Goal: Transaction & Acquisition: Purchase product/service

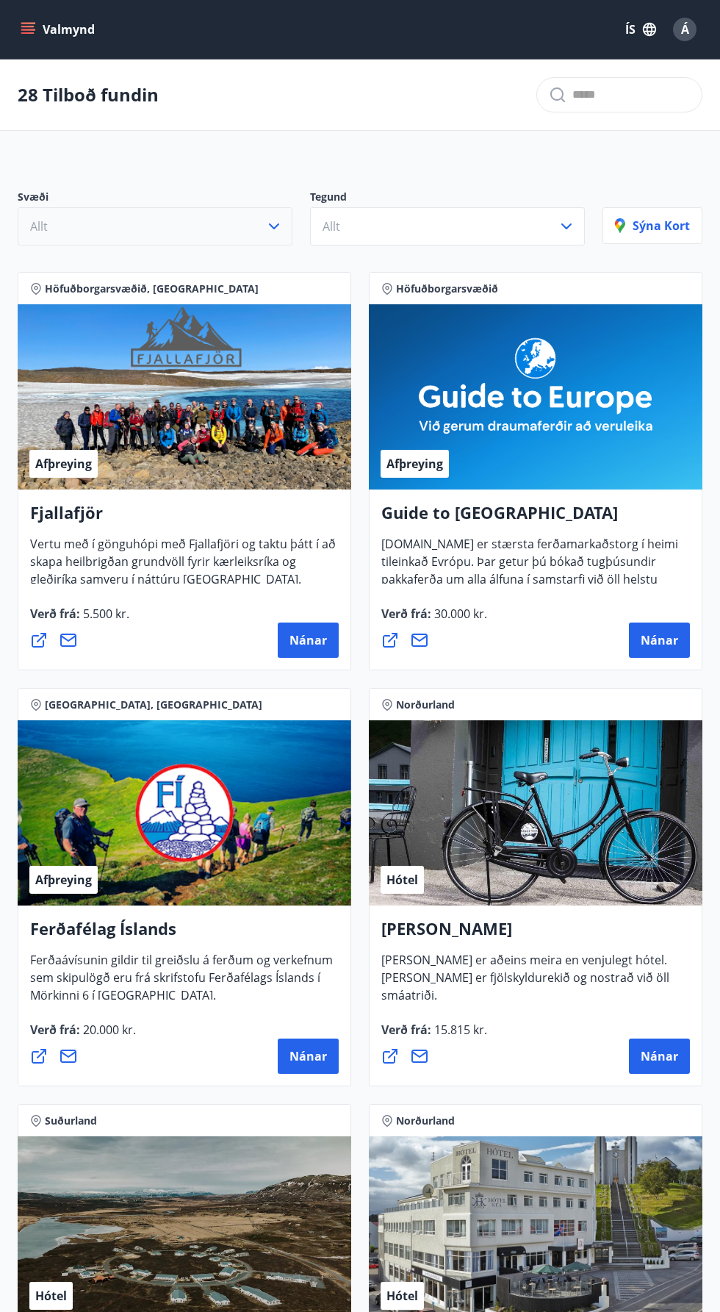
click at [275, 226] on icon "button" at bounding box center [274, 227] width 18 height 18
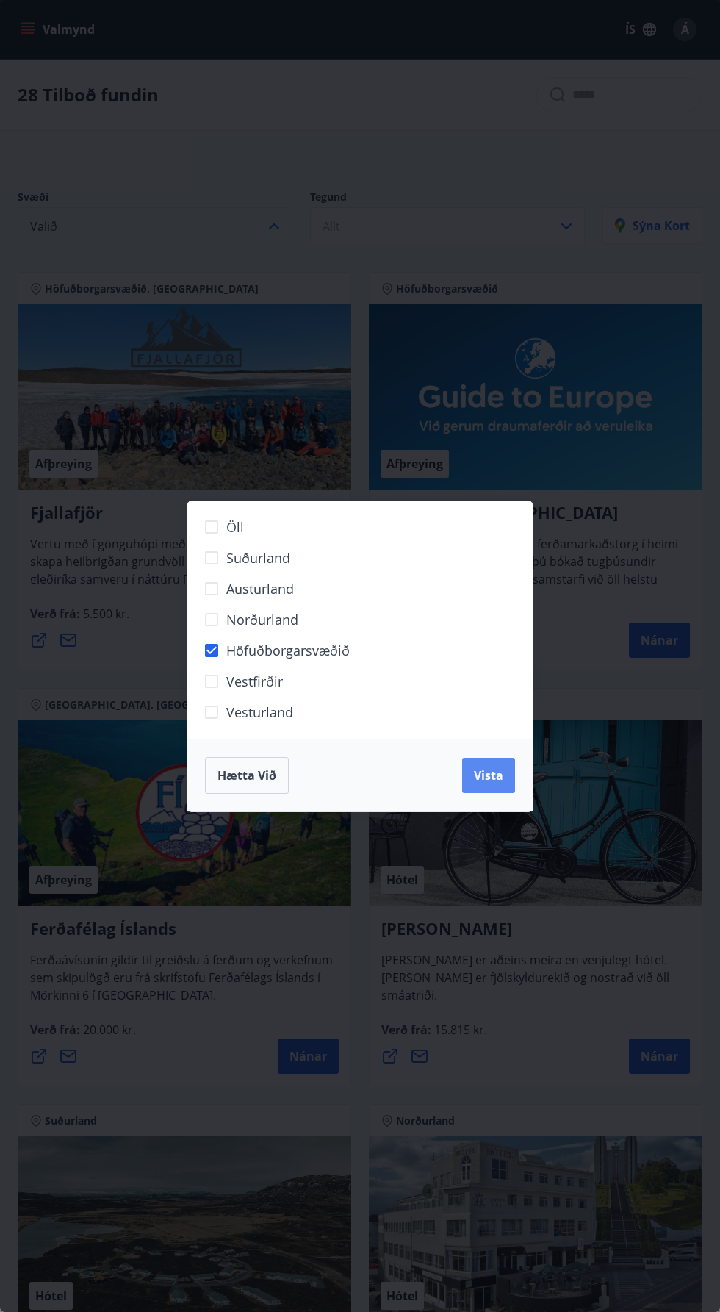
click at [489, 773] on span "Vista" at bounding box center [488, 776] width 29 height 16
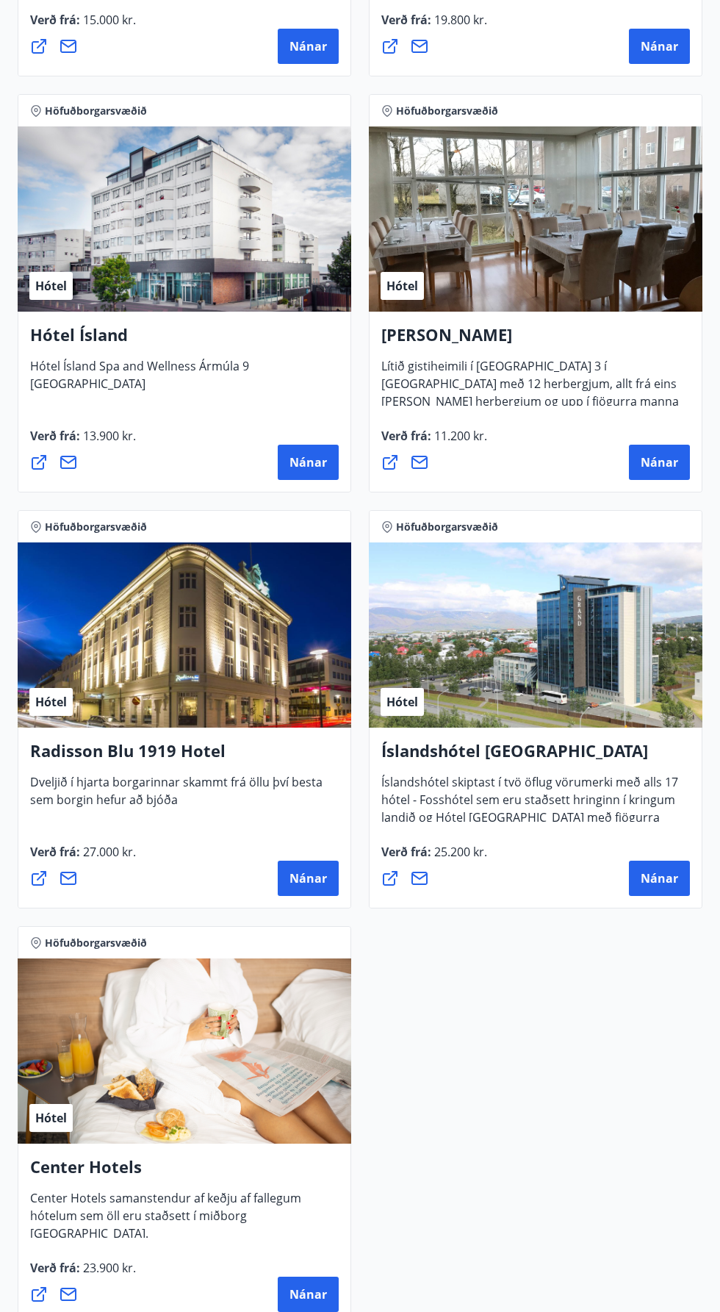
scroll to position [1606, 0]
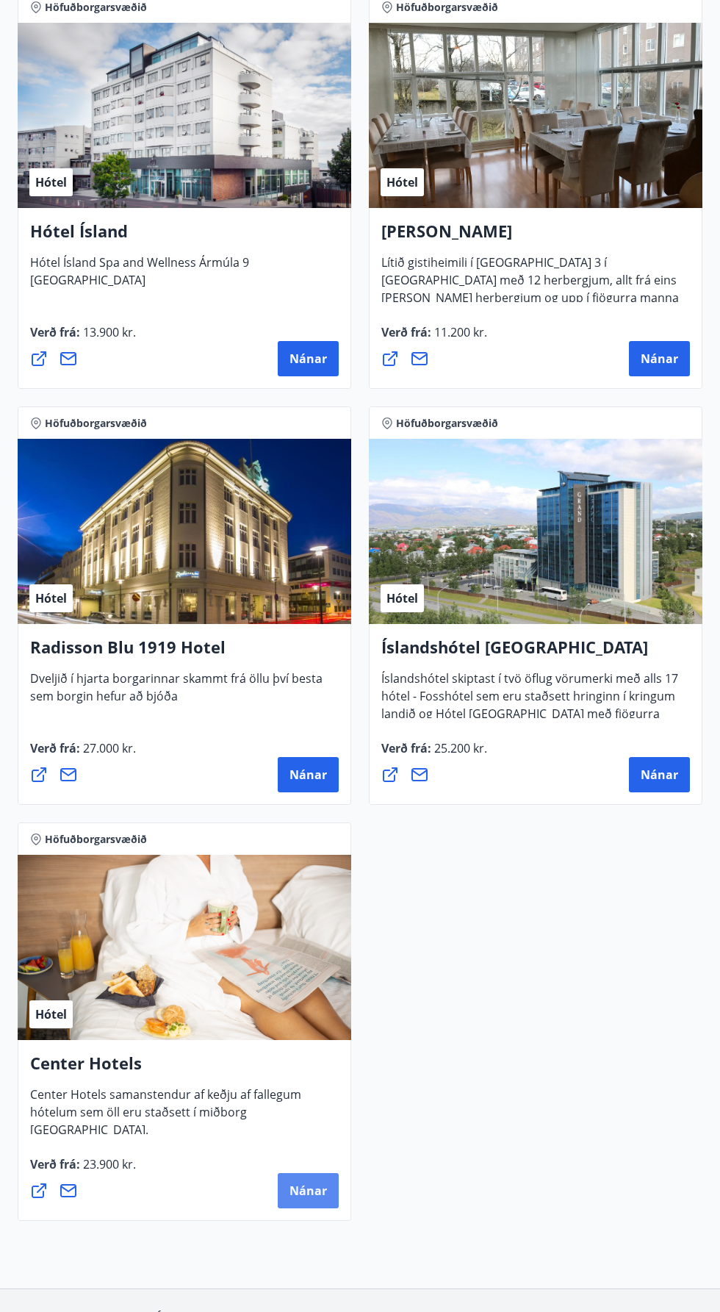
click at [316, 1190] on span "Nánar" at bounding box center [308, 1191] width 37 height 16
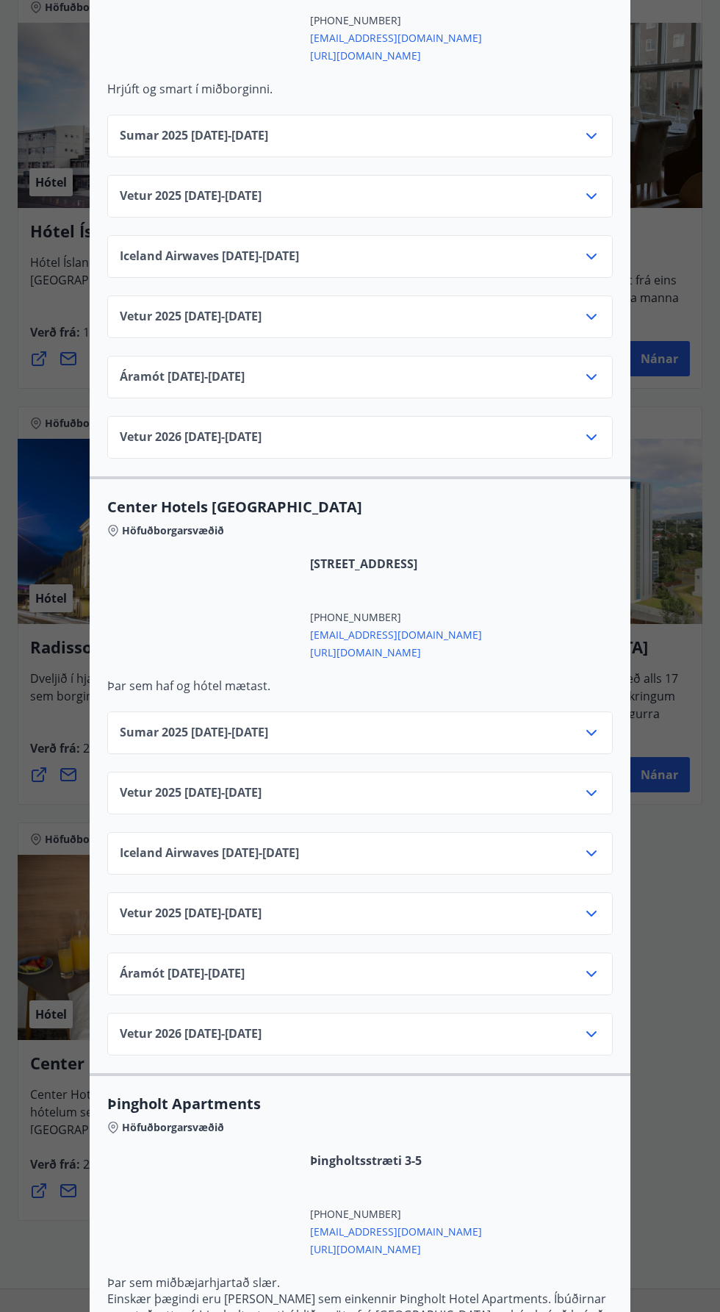
scroll to position [1849, 0]
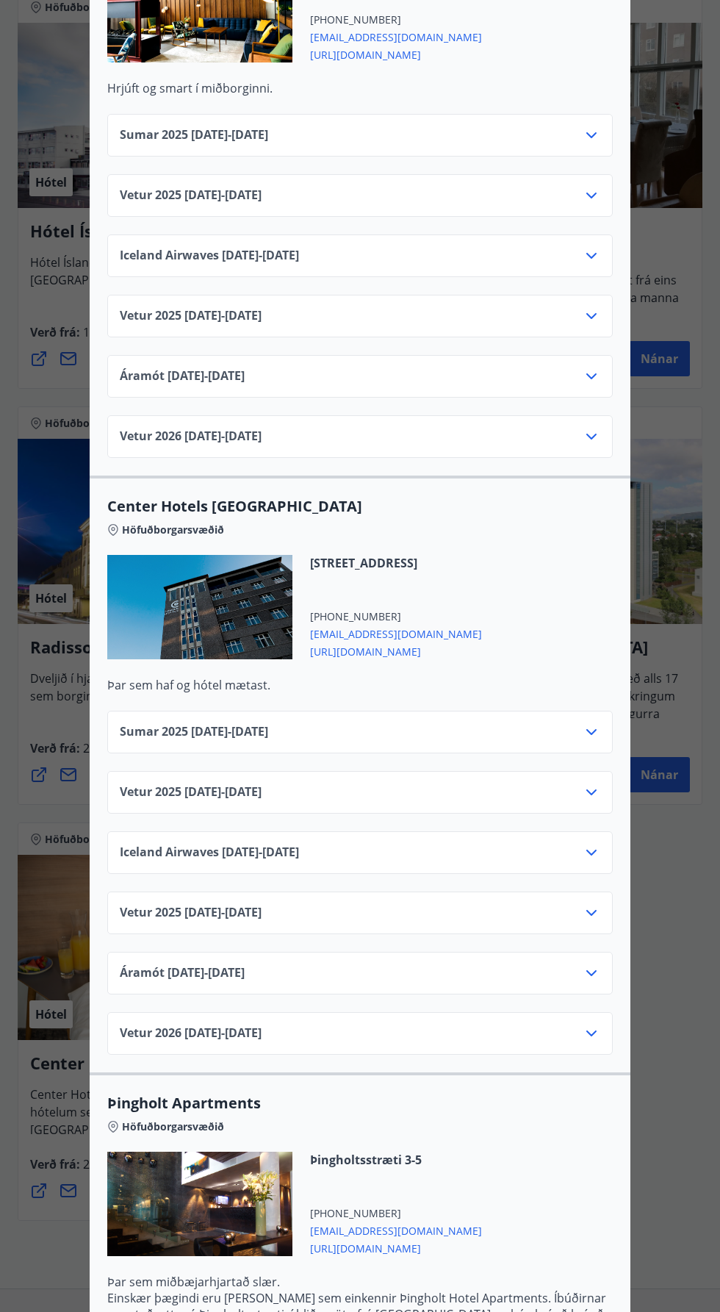
click at [564, 788] on div "Vetur [PHONE_NUMBER][DATE] - [DATE]" at bounding box center [360, 798] width 481 height 29
click at [583, 784] on icon at bounding box center [592, 793] width 18 height 18
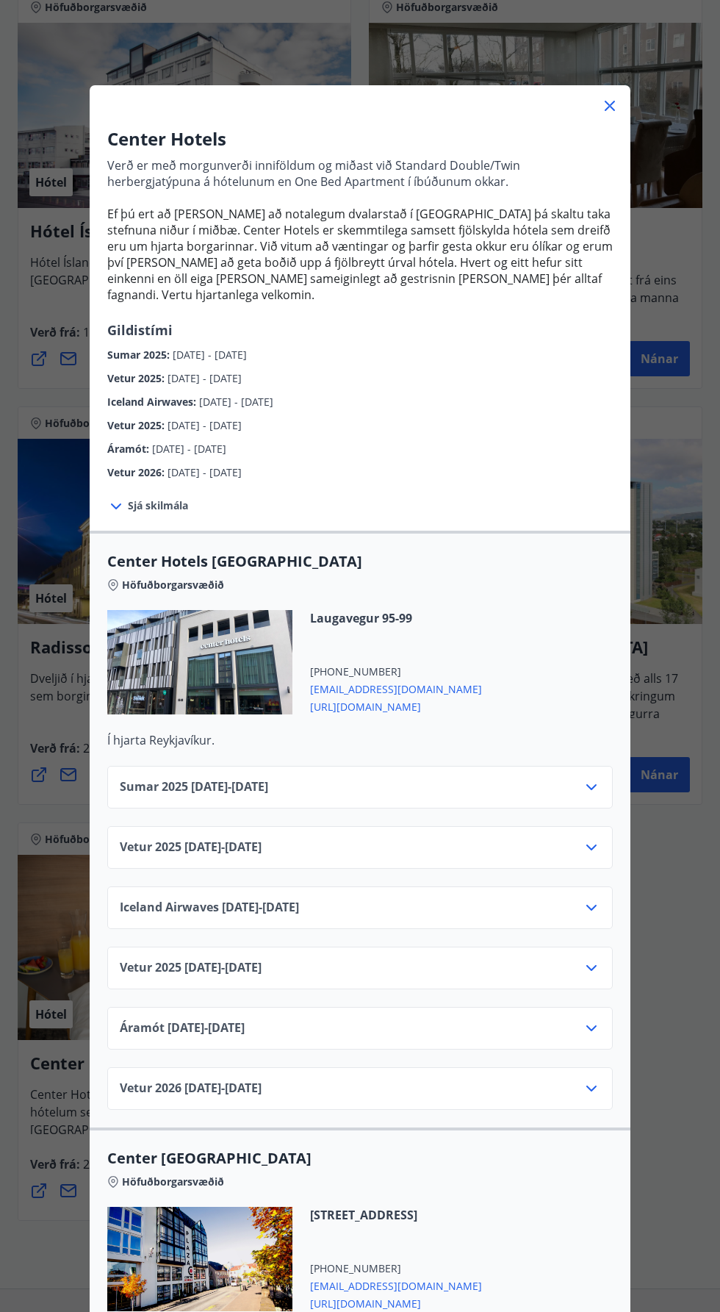
scroll to position [0, 0]
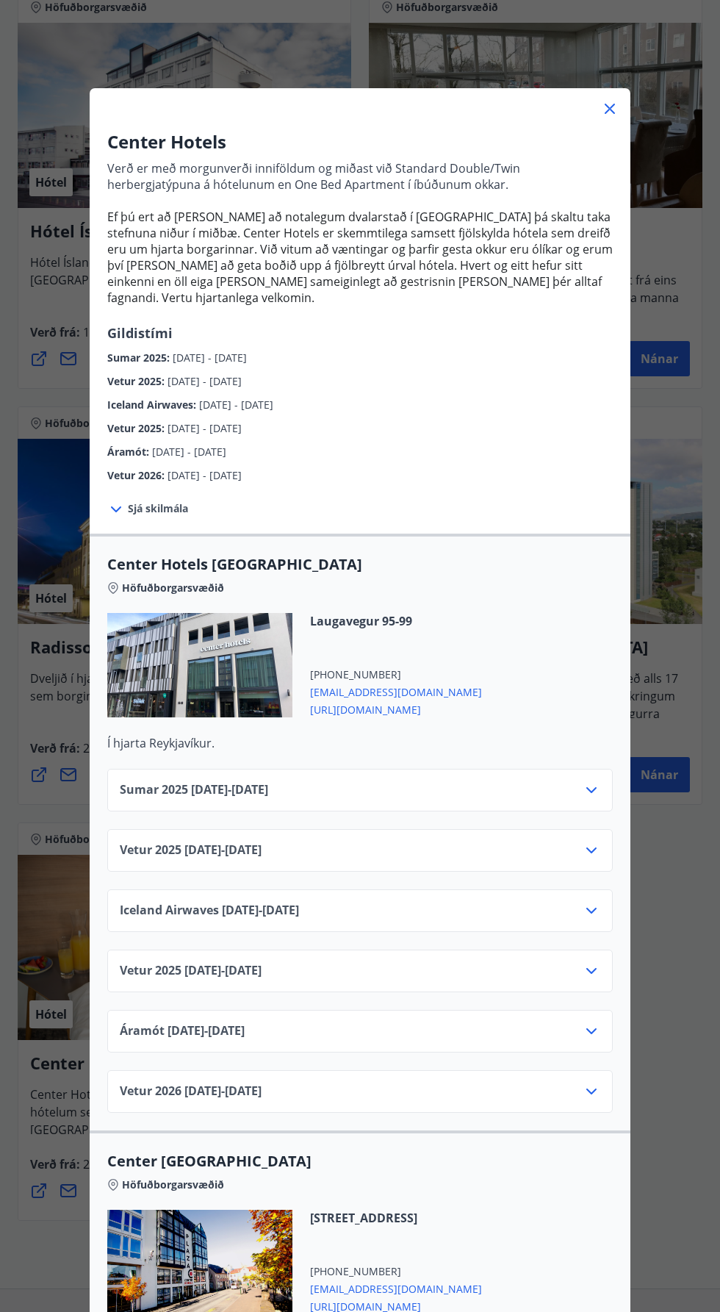
click at [591, 842] on icon at bounding box center [592, 851] width 18 height 18
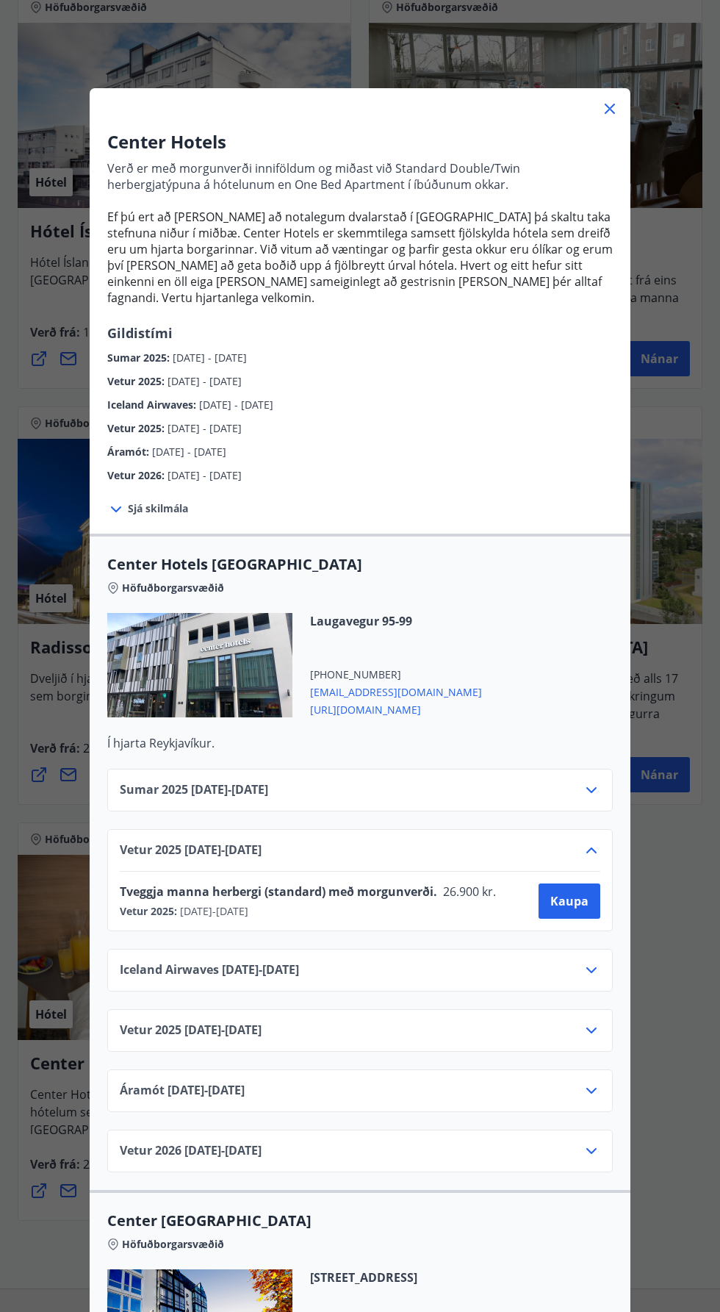
click at [588, 842] on icon at bounding box center [592, 851] width 18 height 18
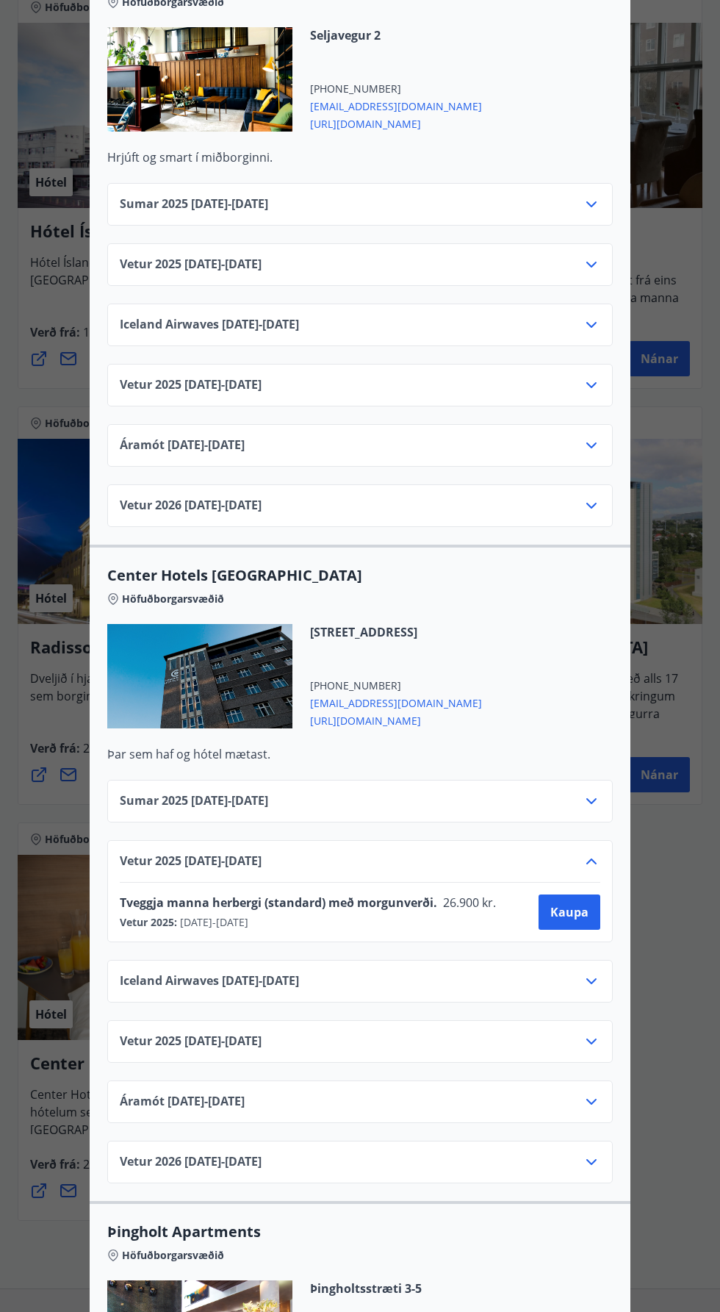
scroll to position [1792, 0]
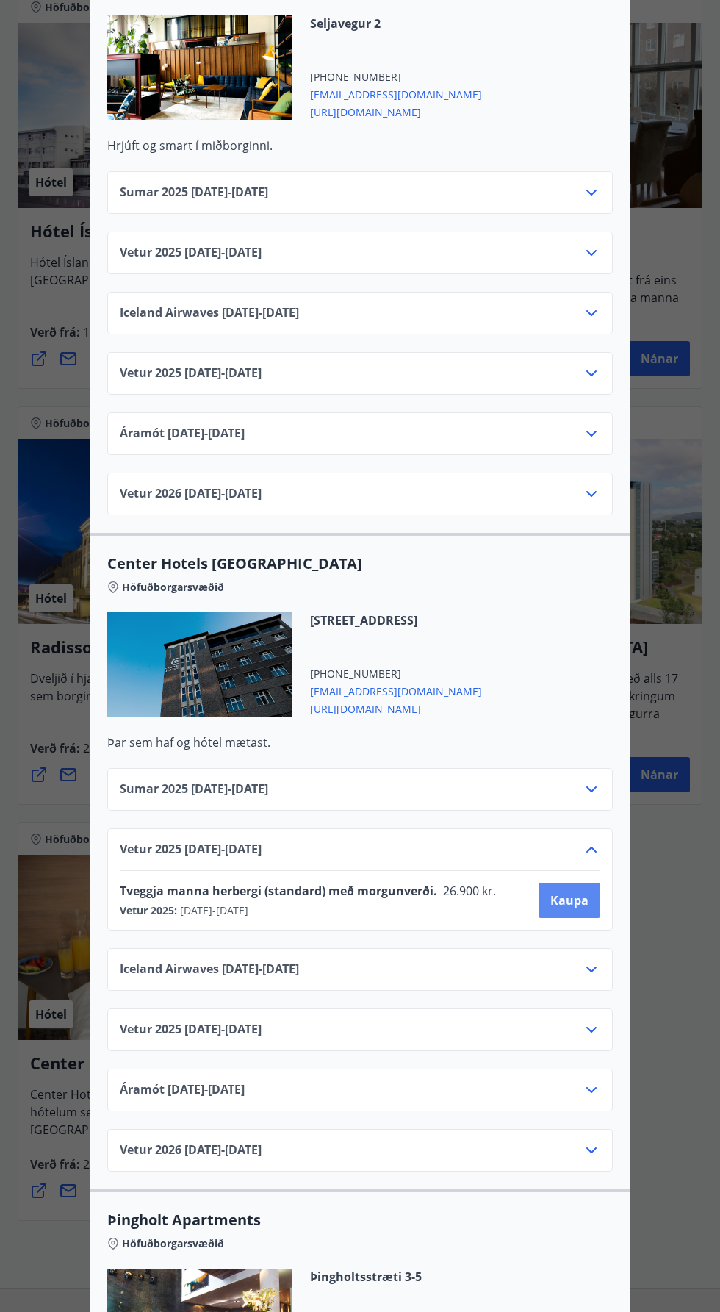
click at [584, 893] on span "Kaupa" at bounding box center [570, 901] width 38 height 16
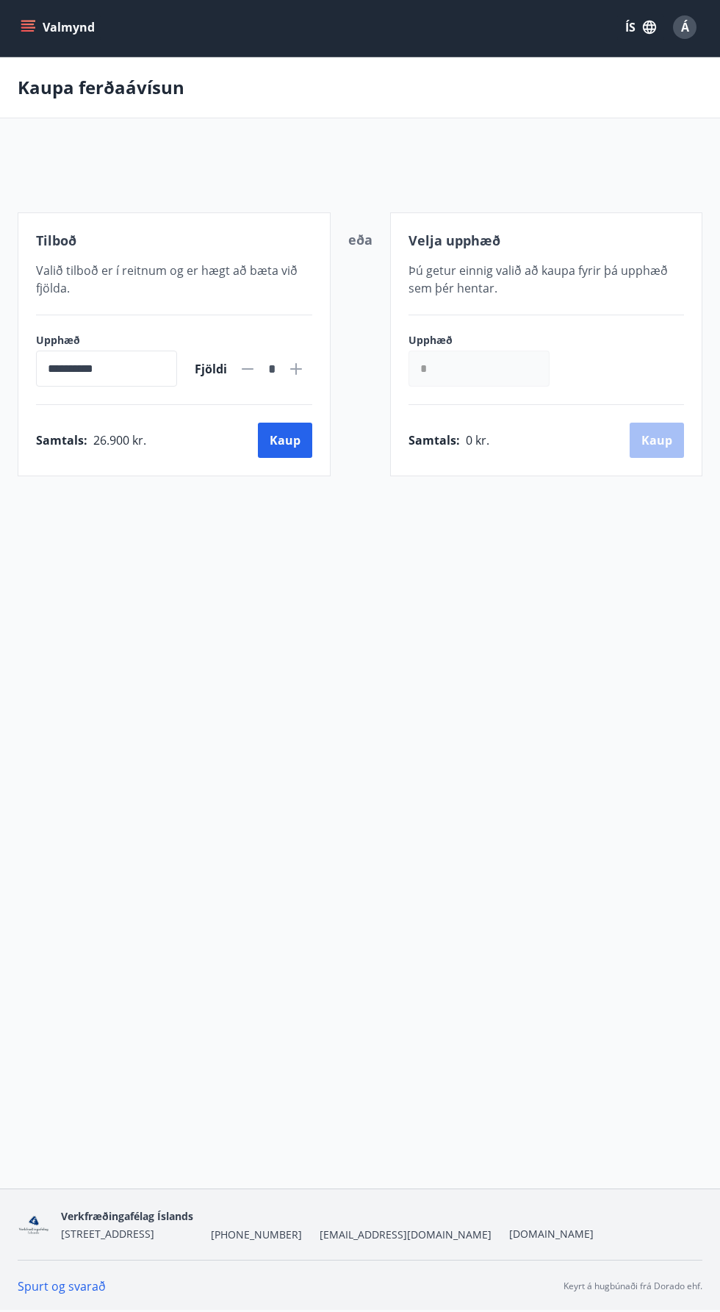
scroll to position [1, 0]
